Goal: Task Accomplishment & Management: Manage account settings

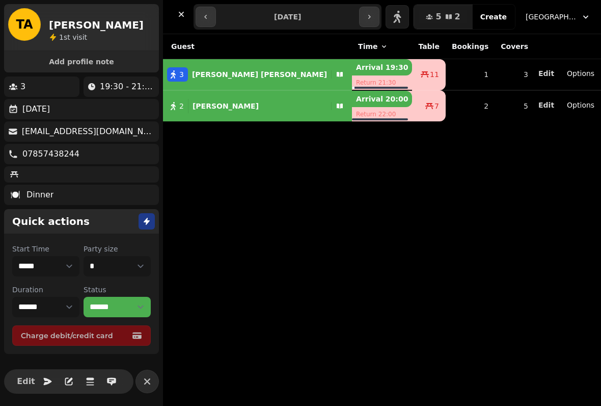
select select "**********"
select select "*"
select select "****"
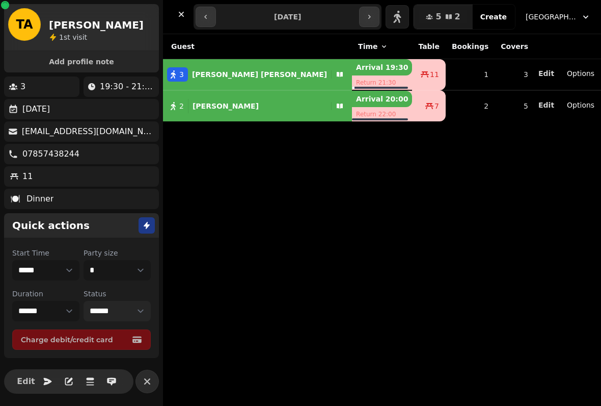
click at [140, 315] on select "**********" at bounding box center [117, 311] width 67 height 20
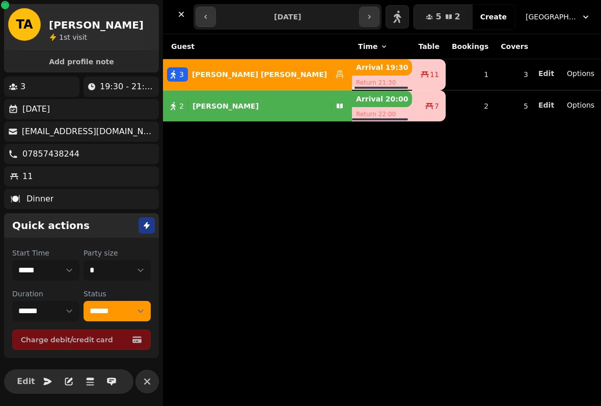
click at [319, 257] on div "Guest Time Table Bookings Covers 3 [PERSON_NAME] Arrival 19:30 Return 21:30 11 …" at bounding box center [382, 220] width 438 height 372
click at [327, 324] on div "Guest Time Table Bookings Covers 3 [PERSON_NAME] Arrival 19:30 Return 21:30 11 …" at bounding box center [382, 220] width 438 height 372
click at [276, 277] on div "Guest Time Table Bookings Covers 3 [PERSON_NAME] Arrival 19:30 Return 21:30 11 …" at bounding box center [382, 220] width 438 height 372
click at [186, 33] on div "**********" at bounding box center [382, 17] width 438 height 34
click at [187, 17] on button "button" at bounding box center [181, 14] width 20 height 20
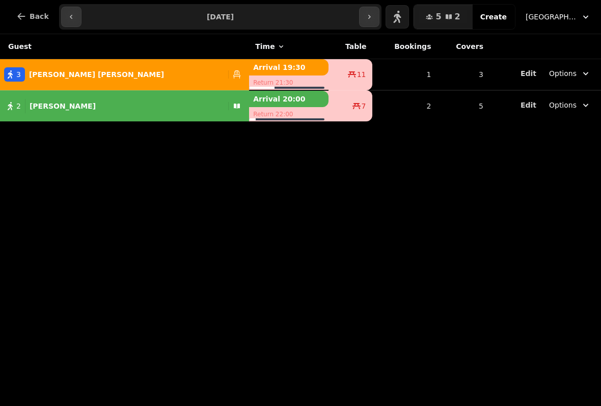
click at [153, 107] on div "2 [PERSON_NAME]" at bounding box center [112, 106] width 224 height 14
select select "******"
select select "**********"
select select "*"
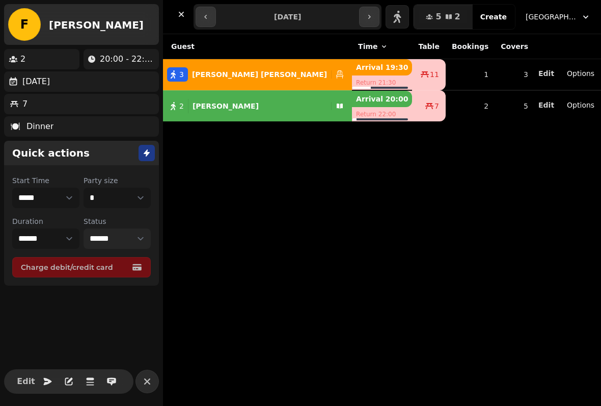
click at [125, 232] on select "**********" at bounding box center [117, 238] width 67 height 20
select select "******"
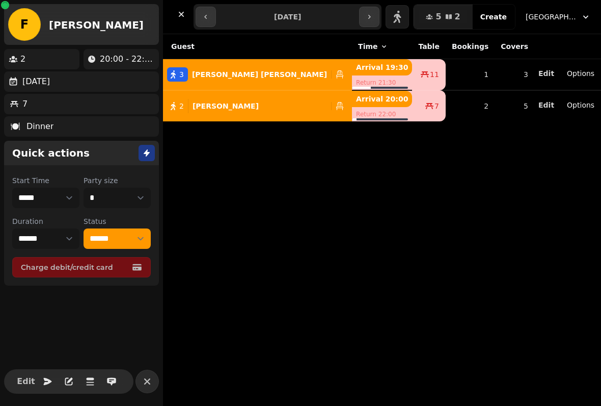
click at [244, 184] on div "Guest Time Table Bookings Covers 3 [PERSON_NAME] Arrival 19:30 Return 21:30 11 …" at bounding box center [382, 220] width 438 height 372
click at [199, 157] on div "Guest Time Table Bookings Covers 3 [PERSON_NAME] Arrival 19:30 Return 21:30 11 …" at bounding box center [382, 220] width 438 height 372
click at [181, 17] on icon "button" at bounding box center [181, 14] width 10 height 10
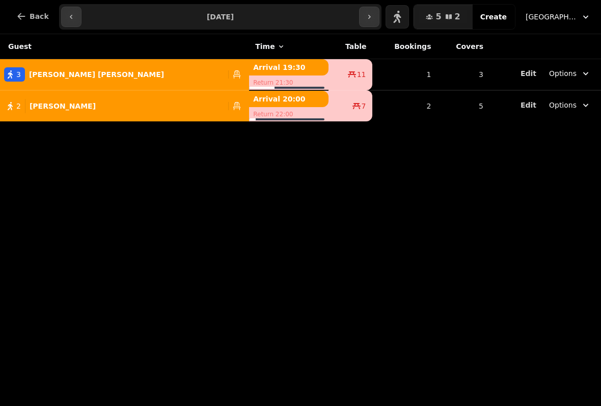
click at [531, 101] on span "Edit" at bounding box center [529, 104] width 16 height 7
click at [249, 102] on p "Arrival 20:00" at bounding box center [289, 99] width 80 height 16
click at [121, 115] on button "2 [PERSON_NAME]" at bounding box center [124, 106] width 249 height 24
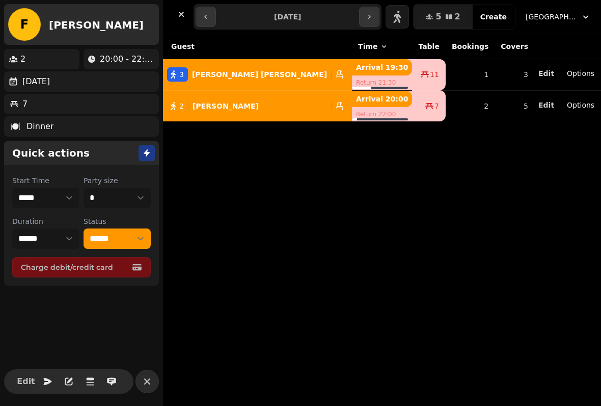
click at [303, 273] on div "Guest Time Table Bookings Covers 3 [PERSON_NAME] Arrival 19:30 Return 21:30 11 …" at bounding box center [382, 220] width 438 height 372
click at [294, 294] on div "Guest Time Table Bookings Covers 3 [PERSON_NAME] Arrival 19:30 Return 21:30 11 …" at bounding box center [382, 220] width 438 height 372
click at [286, 312] on div "Guest Time Table Bookings Covers 3 [PERSON_NAME] Arrival 19:30 Return 21:30 11 …" at bounding box center [382, 220] width 438 height 372
click at [289, 311] on div "Guest Time Table Bookings Covers 3 [PERSON_NAME] Arrival 19:30 Return 21:30 11 …" at bounding box center [382, 220] width 438 height 372
click at [211, 142] on div "Guest Time Table Bookings Covers 3 [PERSON_NAME] Arrival 19:30 Return 21:30 11 …" at bounding box center [382, 220] width 438 height 372
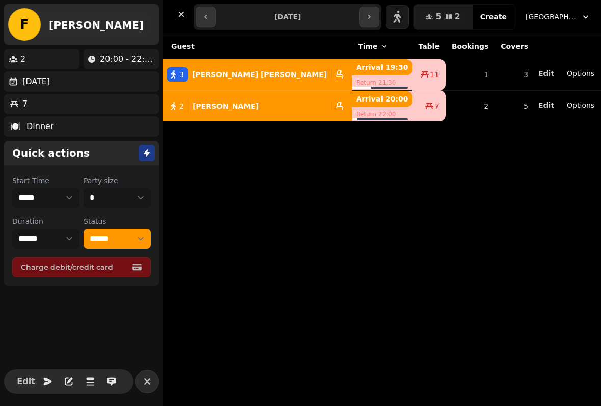
click at [213, 118] on button "2 [PERSON_NAME]" at bounding box center [257, 106] width 189 height 24
click at [232, 115] on button "2 [PERSON_NAME]" at bounding box center [257, 106] width 189 height 24
click at [250, 112] on div "2 [PERSON_NAME]" at bounding box center [245, 106] width 164 height 14
click at [250, 108] on div "2 [PERSON_NAME]" at bounding box center [245, 106] width 164 height 14
click at [246, 104] on div "2 [PERSON_NAME]" at bounding box center [245, 106] width 164 height 14
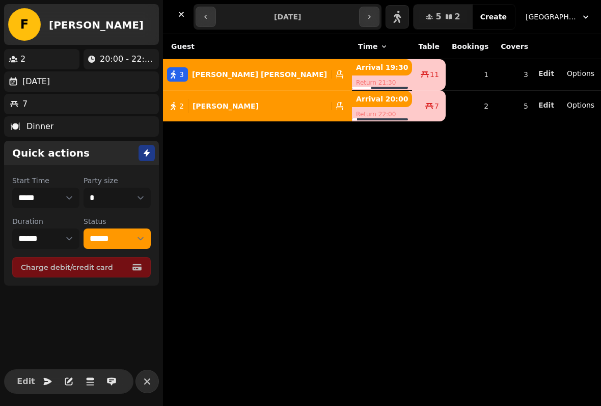
click at [247, 103] on div "2 [PERSON_NAME]" at bounding box center [245, 106] width 164 height 14
click at [214, 204] on div "Guest Time Table Bookings Covers 3 [PERSON_NAME] Arrival 19:30 Return 21:30 11 …" at bounding box center [382, 220] width 438 height 372
click at [522, 154] on div "Guest Time Table Bookings Covers 3 [PERSON_NAME] Arrival 19:30 Return 21:30 11 …" at bounding box center [382, 220] width 438 height 372
click at [178, 13] on icon "button" at bounding box center [181, 14] width 10 height 10
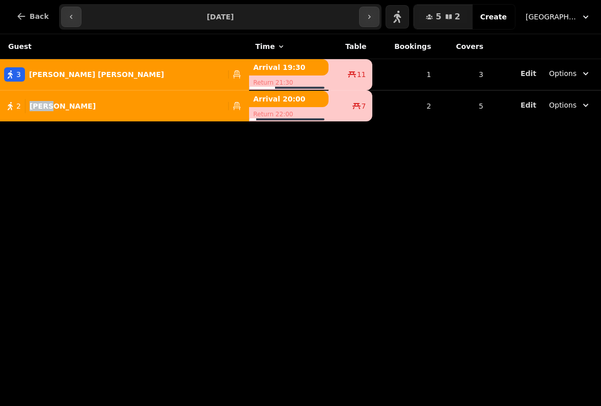
click at [188, 175] on div "Guest Time Table Bookings Covers 3 [PERSON_NAME] Arrival 19:30 Return 21:30 11 …" at bounding box center [300, 220] width 601 height 372
click at [329, 105] on div "7" at bounding box center [350, 106] width 43 height 10
click at [567, 102] on span "Options" at bounding box center [563, 105] width 28 height 10
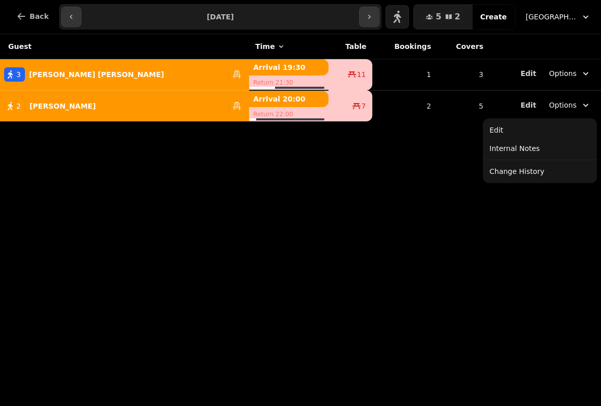
click at [510, 121] on button "Edit" at bounding box center [540, 130] width 109 height 18
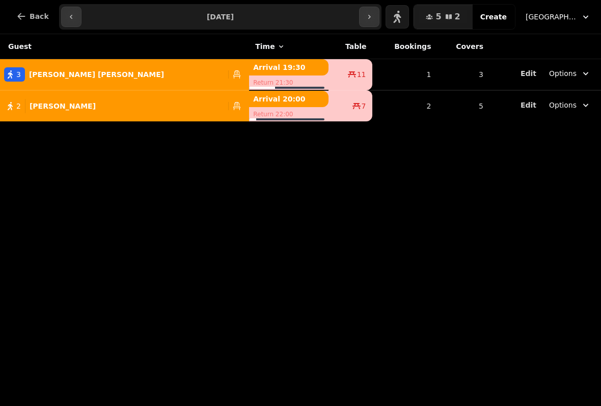
click at [97, 292] on div "Guest Time Table Bookings Covers 3 [PERSON_NAME] Arrival 19:30 Return 21:30 11 …" at bounding box center [300, 220] width 601 height 372
click at [120, 307] on div "Guest Time Table Bookings Covers 3 [PERSON_NAME] Arrival 19:30 Return 21:30 11 …" at bounding box center [300, 220] width 601 height 372
click at [141, 285] on div "Guest Time Table Bookings Covers 3 [PERSON_NAME] Arrival 19:30 Return 21:30 11 …" at bounding box center [300, 220] width 601 height 372
click at [99, 107] on div "2 [PERSON_NAME]" at bounding box center [112, 106] width 224 height 14
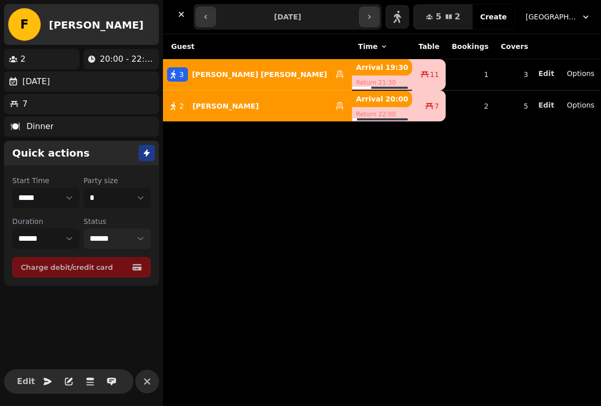
click at [137, 234] on select "**********" at bounding box center [117, 238] width 67 height 20
click at [245, 261] on div "Guest Time Table Bookings Covers 3 [PERSON_NAME] Arrival 19:30 Return 21:30 11 …" at bounding box center [382, 220] width 438 height 372
click at [524, 219] on div "Guest Time Table Bookings Covers 3 [PERSON_NAME] Arrival 19:30 Return 21:30 11 …" at bounding box center [382, 220] width 438 height 372
click at [543, 316] on div "Guest Time Table Bookings Covers 3 [PERSON_NAME] Arrival 19:30 Return 21:30 11 …" at bounding box center [382, 220] width 438 height 372
click at [189, 14] on button "button" at bounding box center [181, 14] width 20 height 20
